Goal: Navigation & Orientation: Find specific page/section

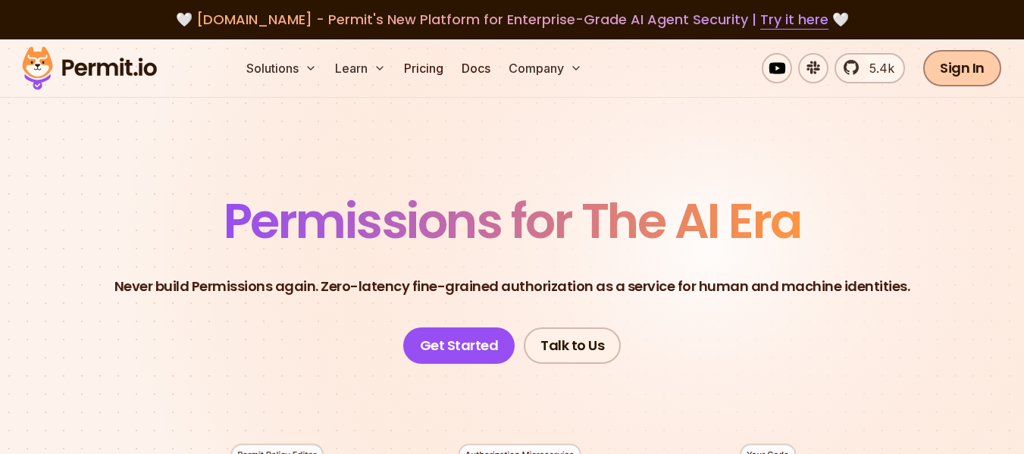
click at [979, 62] on link "Sign In" at bounding box center [963, 68] width 78 height 36
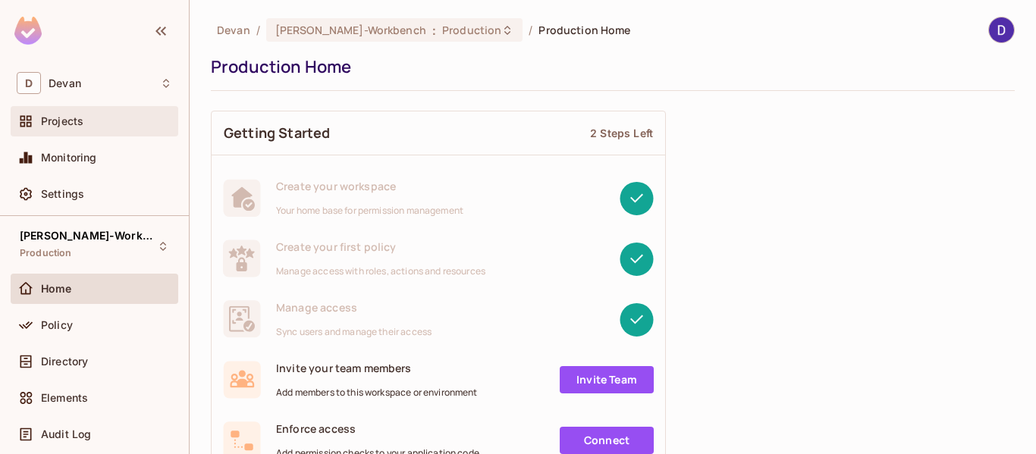
click at [151, 116] on div "Projects" at bounding box center [106, 121] width 131 height 12
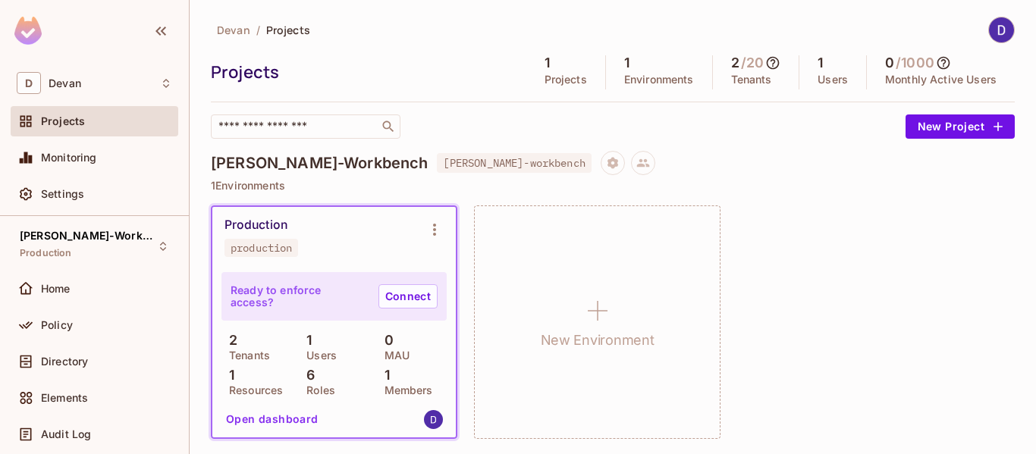
click at [992, 34] on img at bounding box center [1001, 29] width 25 height 25
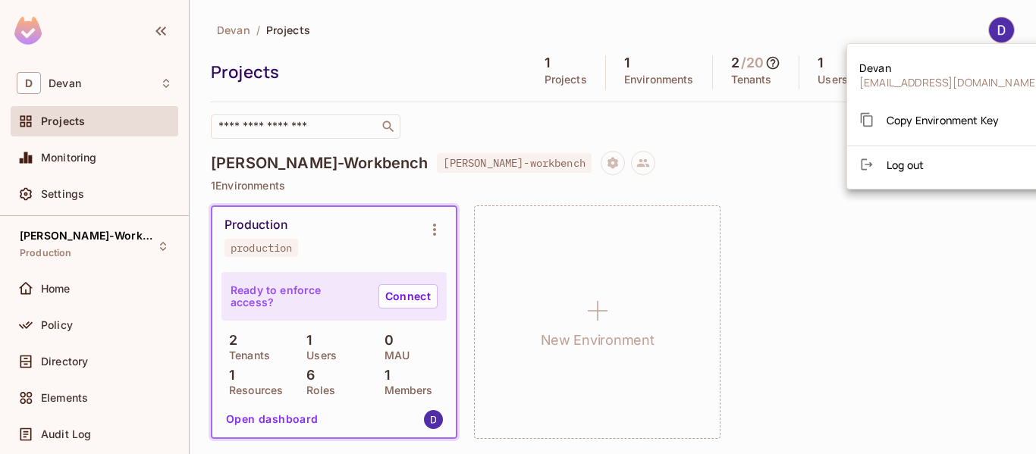
click at [992, 34] on div at bounding box center [518, 227] width 1036 height 454
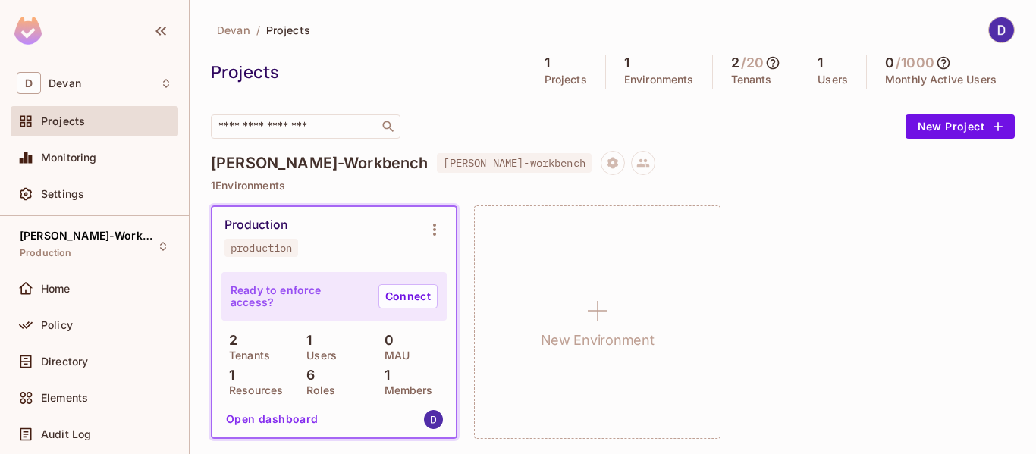
click at [270, 221] on div "Production" at bounding box center [255, 225] width 63 height 15
click at [88, 127] on div "Projects" at bounding box center [106, 121] width 131 height 12
click at [106, 284] on div "Home" at bounding box center [106, 289] width 131 height 12
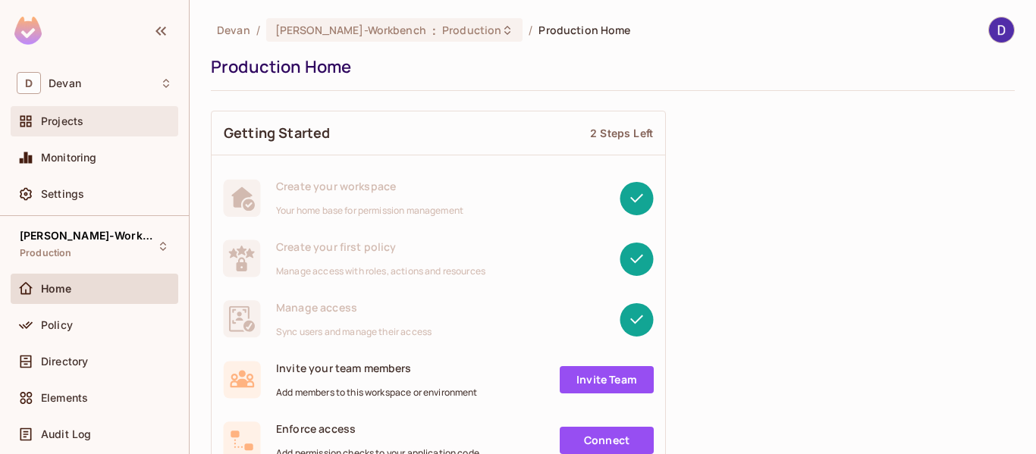
click at [100, 124] on div "Projects" at bounding box center [106, 121] width 131 height 12
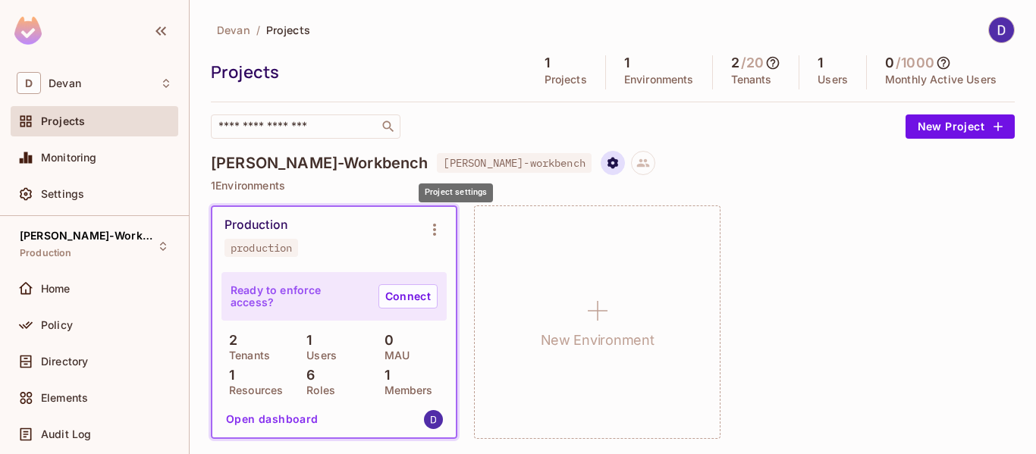
click at [607, 161] on icon "Project settings" at bounding box center [612, 162] width 11 height 11
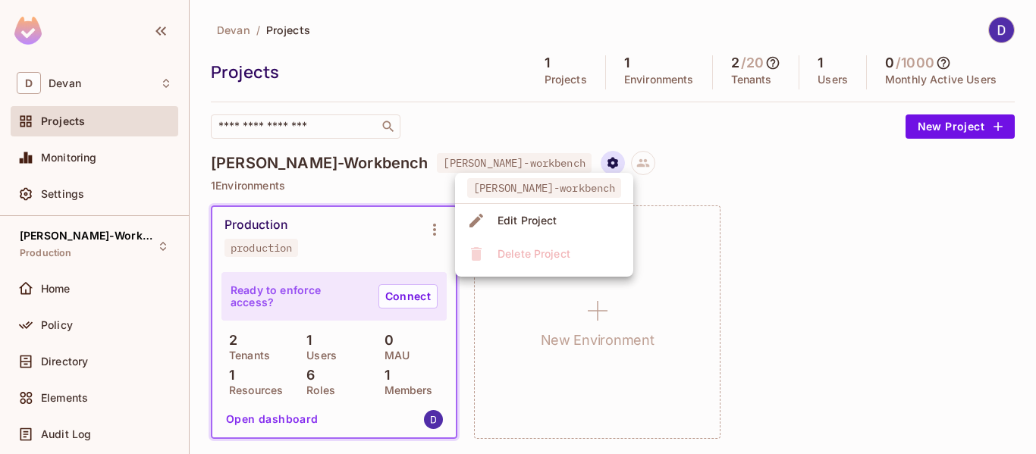
click at [450, 161] on div at bounding box center [518, 227] width 1036 height 454
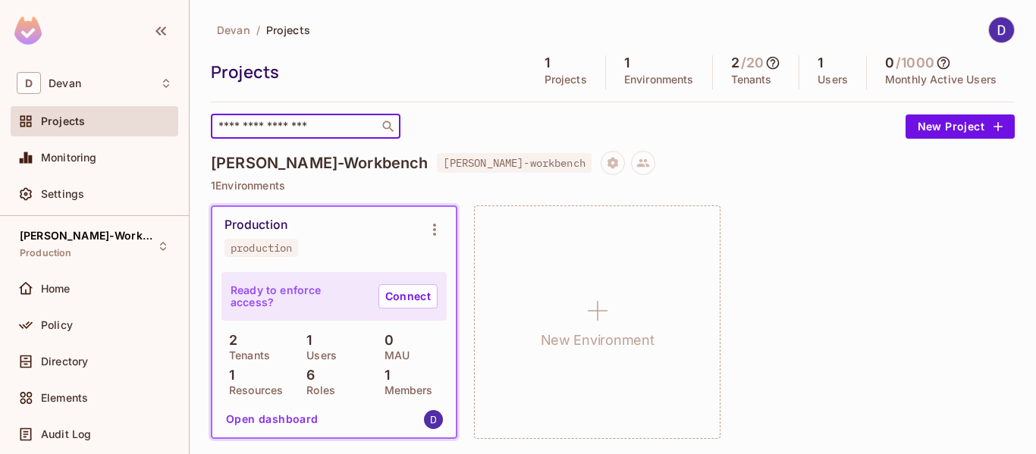
click at [324, 129] on input "text" at bounding box center [294, 126] width 159 height 15
click at [108, 284] on div "Home" at bounding box center [106, 289] width 131 height 12
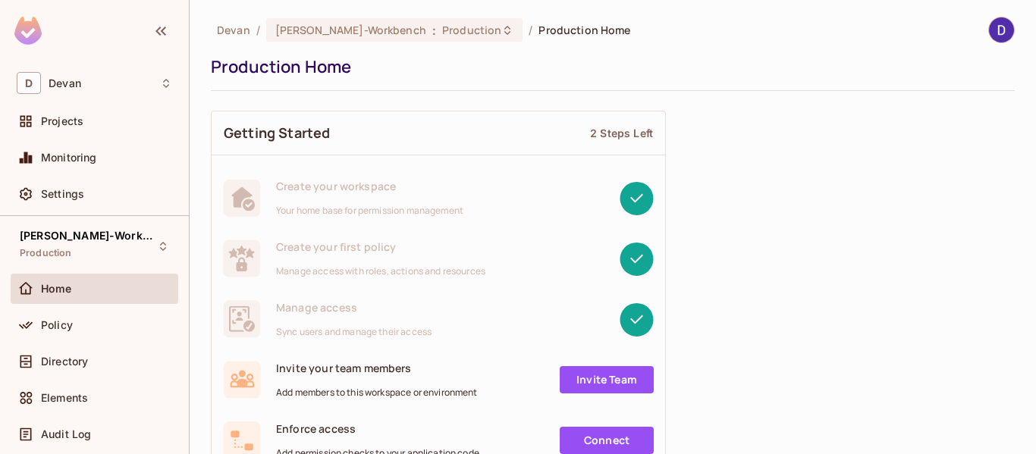
click at [113, 326] on div "Policy" at bounding box center [106, 325] width 131 height 12
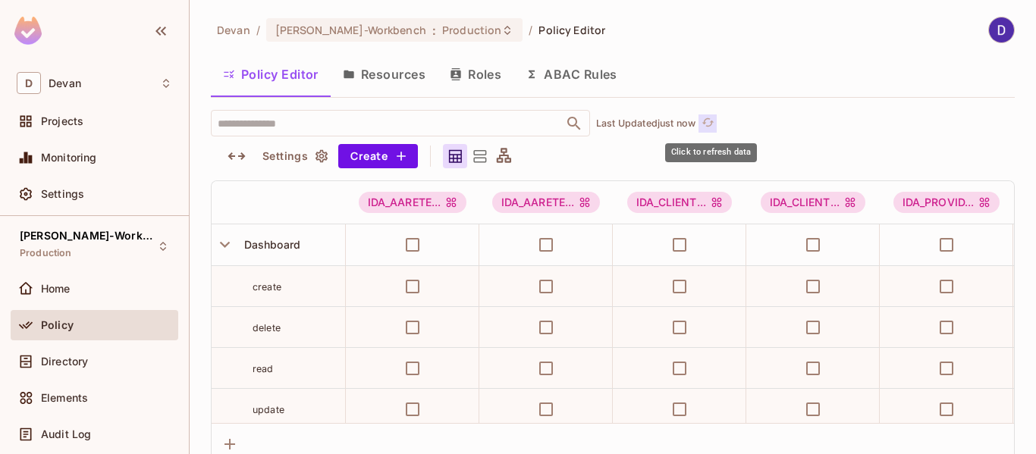
click at [714, 127] on icon "refresh" at bounding box center [707, 122] width 13 height 13
click at [712, 124] on icon "refresh" at bounding box center [707, 122] width 13 height 13
click at [480, 158] on icon at bounding box center [480, 156] width 13 height 12
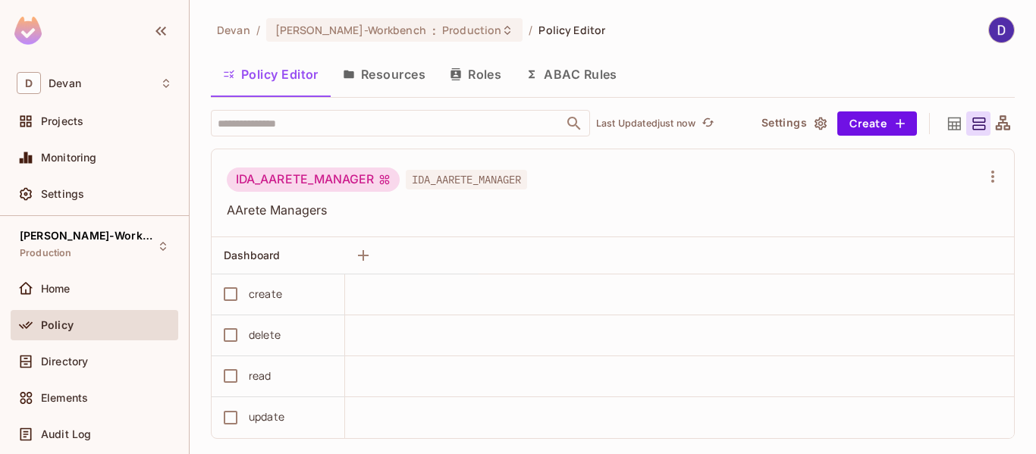
click at [945, 118] on icon at bounding box center [954, 123] width 19 height 19
